Goal: Task Accomplishment & Management: Manage account settings

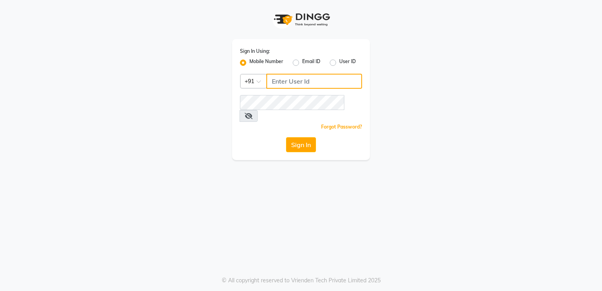
click at [302, 86] on input "Username" at bounding box center [314, 81] width 96 height 15
type input "9819669646"
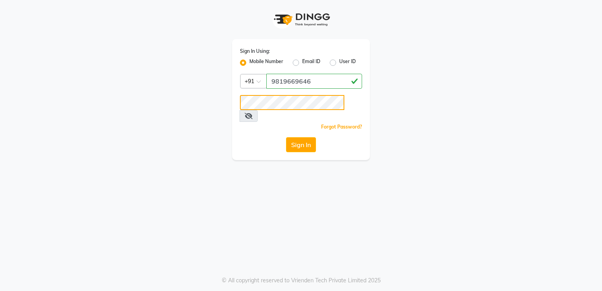
click at [286, 137] on button "Sign In" at bounding box center [301, 144] width 30 height 15
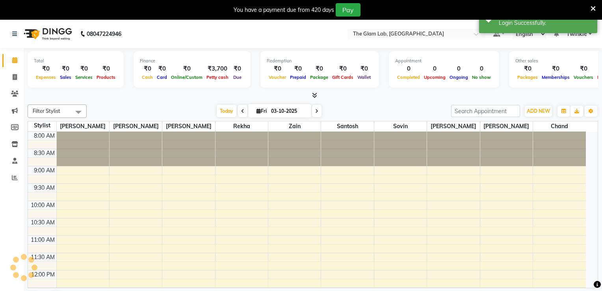
select select "en"
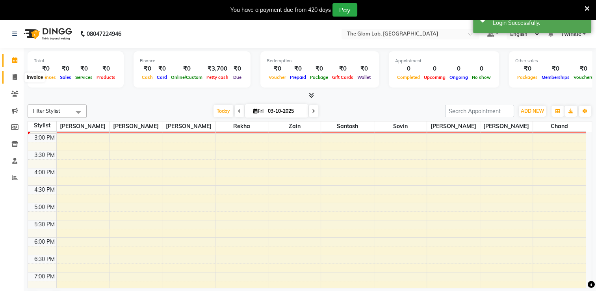
click at [13, 76] on icon at bounding box center [15, 77] width 4 height 6
select select "4136"
select select "service"
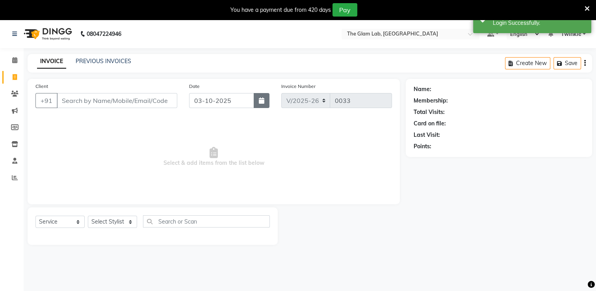
click at [260, 99] on icon "button" at bounding box center [262, 100] width 6 height 6
select select "10"
select select "2025"
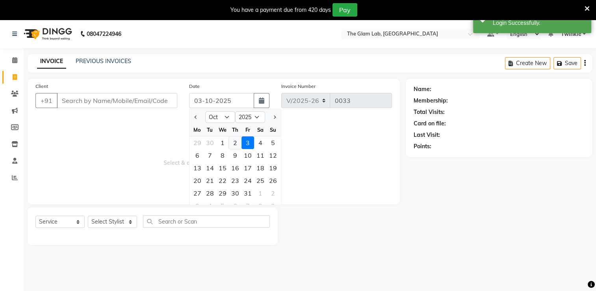
click at [235, 140] on div "2" at bounding box center [235, 142] width 13 height 13
type input "02-10-2025"
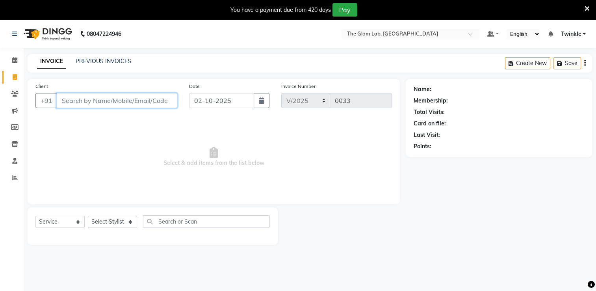
click at [136, 97] on input "Client" at bounding box center [117, 100] width 120 height 15
type input "9892335882"
click at [150, 98] on span "Add Client" at bounding box center [156, 100] width 31 height 8
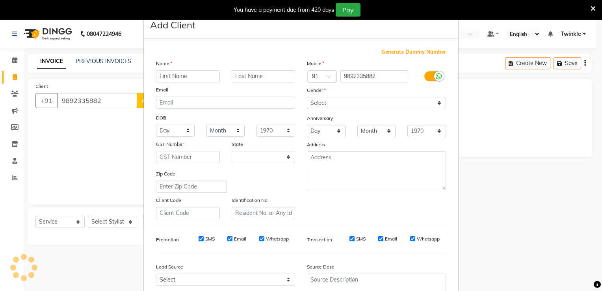
select select "22"
click at [180, 72] on input "text" at bounding box center [188, 76] width 64 height 12
type input "[PERSON_NAME]"
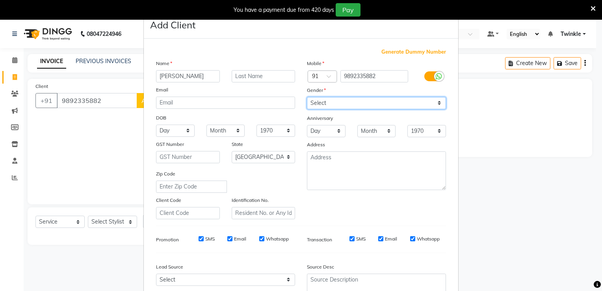
click at [358, 107] on select "Select [DEMOGRAPHIC_DATA] [DEMOGRAPHIC_DATA] Other Prefer Not To Say" at bounding box center [376, 103] width 139 height 12
select select "[DEMOGRAPHIC_DATA]"
click at [307, 97] on select "Select [DEMOGRAPHIC_DATA] [DEMOGRAPHIC_DATA] Other Prefer Not To Say" at bounding box center [376, 103] width 139 height 12
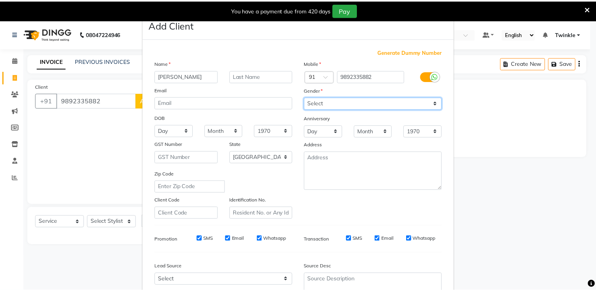
scroll to position [76, 0]
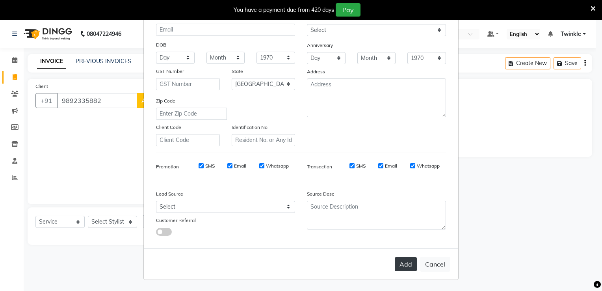
click at [405, 263] on button "Add" at bounding box center [406, 264] width 22 height 14
select select
select select "null"
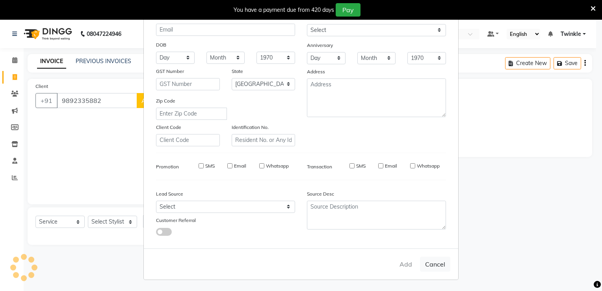
select select
checkbox input "false"
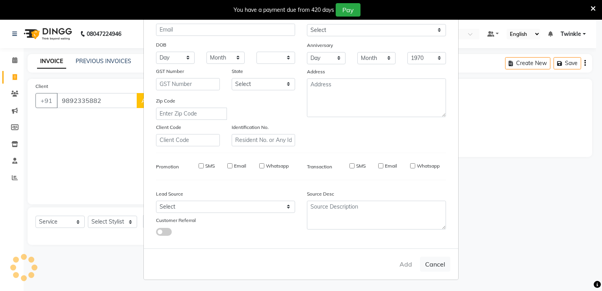
checkbox input "false"
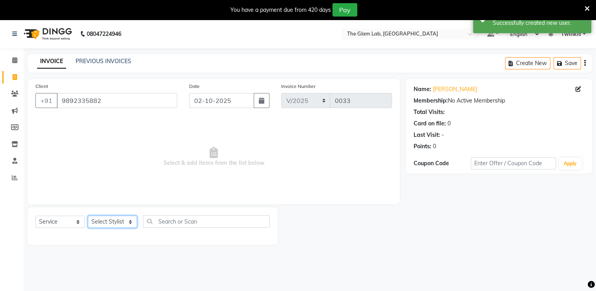
click at [123, 222] on select "Select Stylist [PERSON_NAME] [PERSON_NAME] [PERSON_NAME] Chand Danish [PERSON_N…" at bounding box center [112, 221] width 49 height 12
select select "30687"
click at [88, 216] on select "Select Stylist [PERSON_NAME] [PERSON_NAME] [PERSON_NAME] Chand Danish [PERSON_N…" at bounding box center [112, 221] width 49 height 12
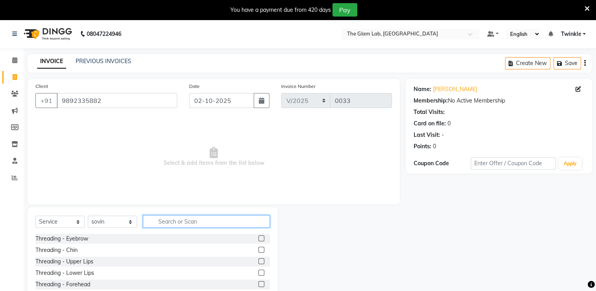
click at [166, 222] on input "text" at bounding box center [206, 221] width 127 height 12
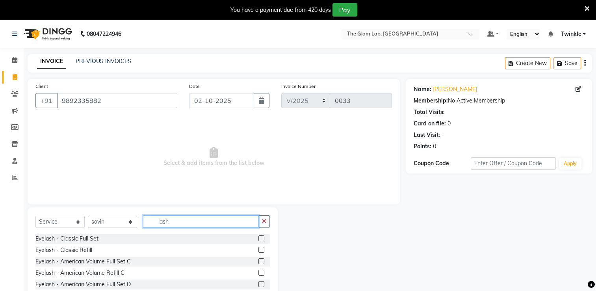
type input "lash"
click at [258, 261] on label at bounding box center [261, 261] width 6 height 6
click at [258, 261] on input "checkbox" at bounding box center [260, 261] width 5 height 5
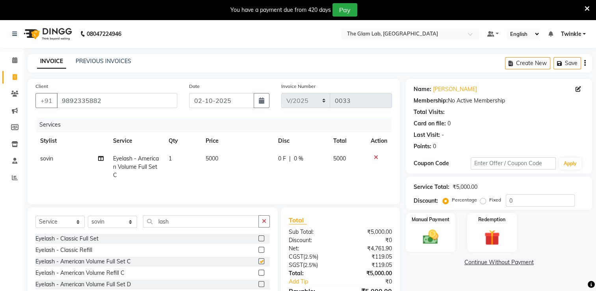
checkbox input "false"
click at [214, 158] on span "5000" at bounding box center [212, 158] width 13 height 7
select select "30687"
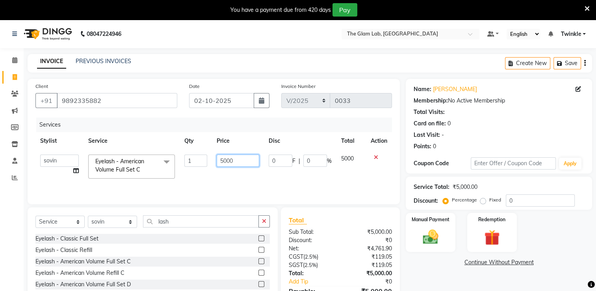
click at [234, 159] on input "5000" at bounding box center [238, 160] width 43 height 12
type input "5"
type input "3675"
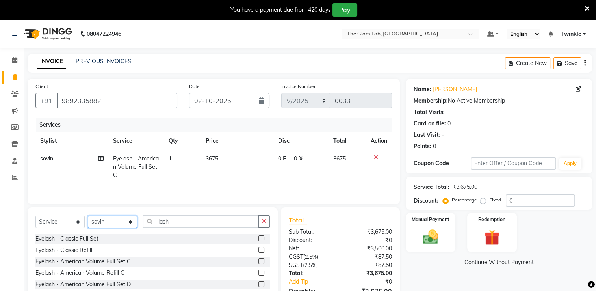
click at [130, 223] on select "Select Stylist [PERSON_NAME] [PERSON_NAME] [PERSON_NAME] Chand Danish [PERSON_N…" at bounding box center [112, 221] width 49 height 12
select select "21456"
click at [88, 216] on select "Select Stylist [PERSON_NAME] [PERSON_NAME] [PERSON_NAME] Chand Danish [PERSON_N…" at bounding box center [112, 221] width 49 height 12
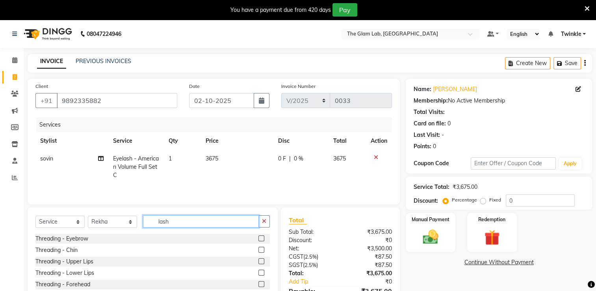
click at [214, 220] on input "lash" at bounding box center [201, 221] width 116 height 12
type input "l"
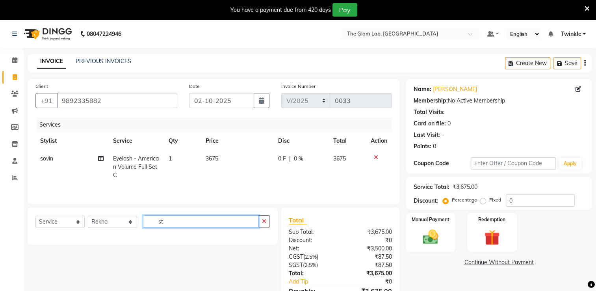
type input "s"
type input "p"
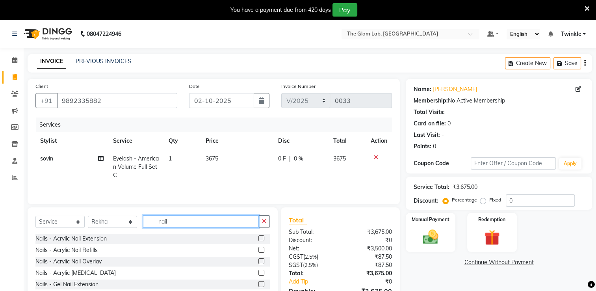
type input "nail"
click at [258, 263] on label at bounding box center [261, 261] width 6 height 6
click at [258, 263] on input "checkbox" at bounding box center [260, 261] width 5 height 5
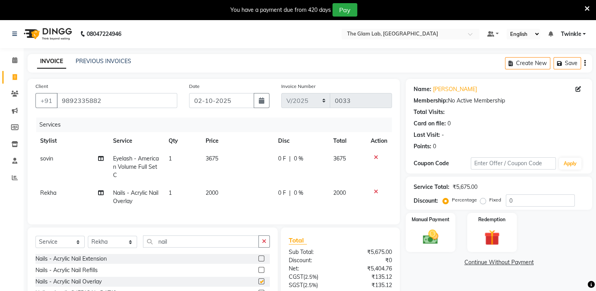
checkbox input "false"
click at [220, 189] on td "2000" at bounding box center [237, 197] width 72 height 26
select select "21456"
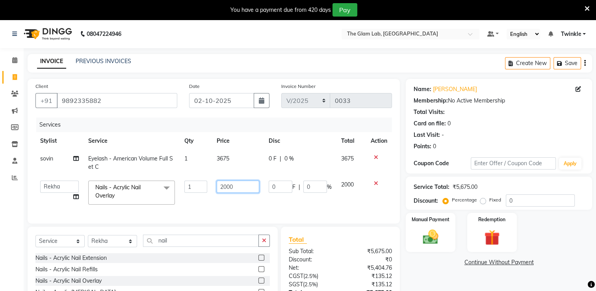
click at [239, 187] on input "2000" at bounding box center [238, 186] width 43 height 12
type input "2"
type input "1575"
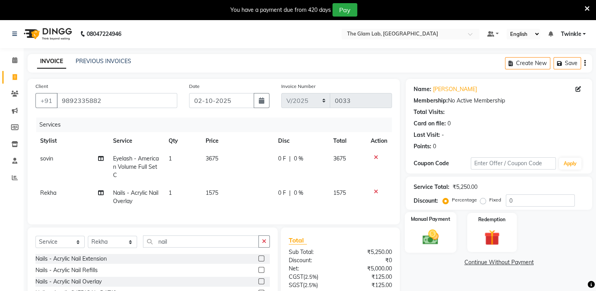
click at [449, 236] on div "Manual Payment" at bounding box center [431, 232] width 52 height 41
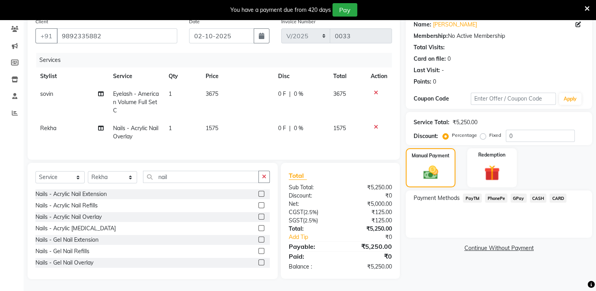
click at [517, 193] on span "GPay" at bounding box center [518, 197] width 16 height 9
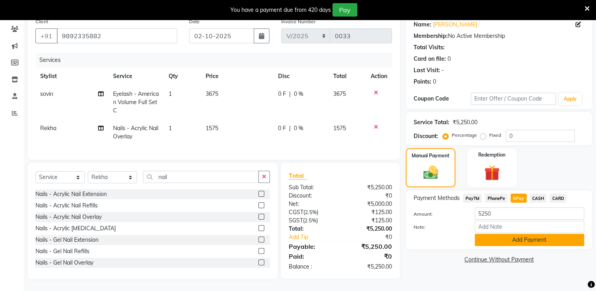
click at [502, 233] on button "Add Payment" at bounding box center [528, 239] width 109 height 12
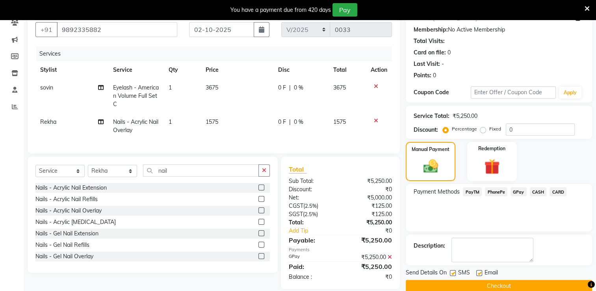
scroll to position [87, 0]
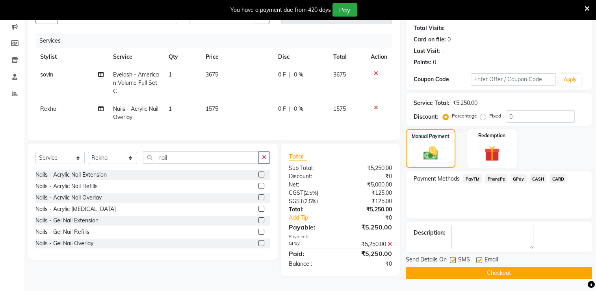
click at [477, 268] on button "Checkout" at bounding box center [499, 273] width 186 height 12
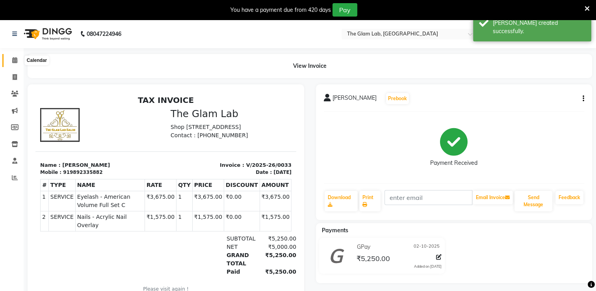
click at [12, 65] on span at bounding box center [15, 60] width 14 height 9
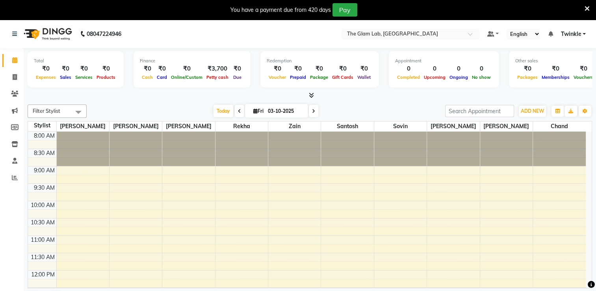
click at [586, 9] on icon at bounding box center [586, 8] width 5 height 7
